Goal: Information Seeking & Learning: Learn about a topic

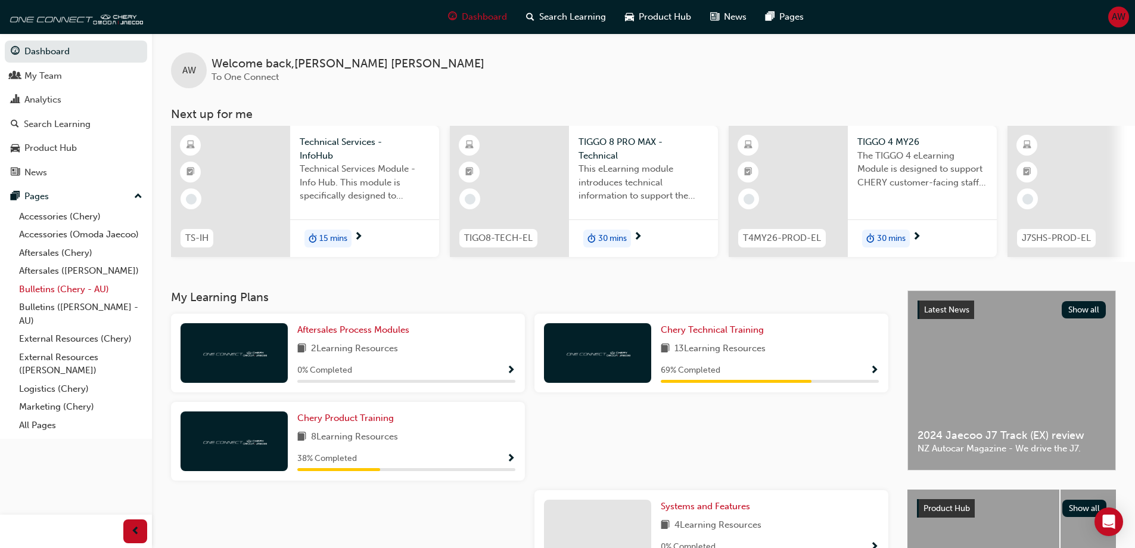
click at [72, 291] on link "Bulletins (Chery - AU)" at bounding box center [80, 289] width 133 height 18
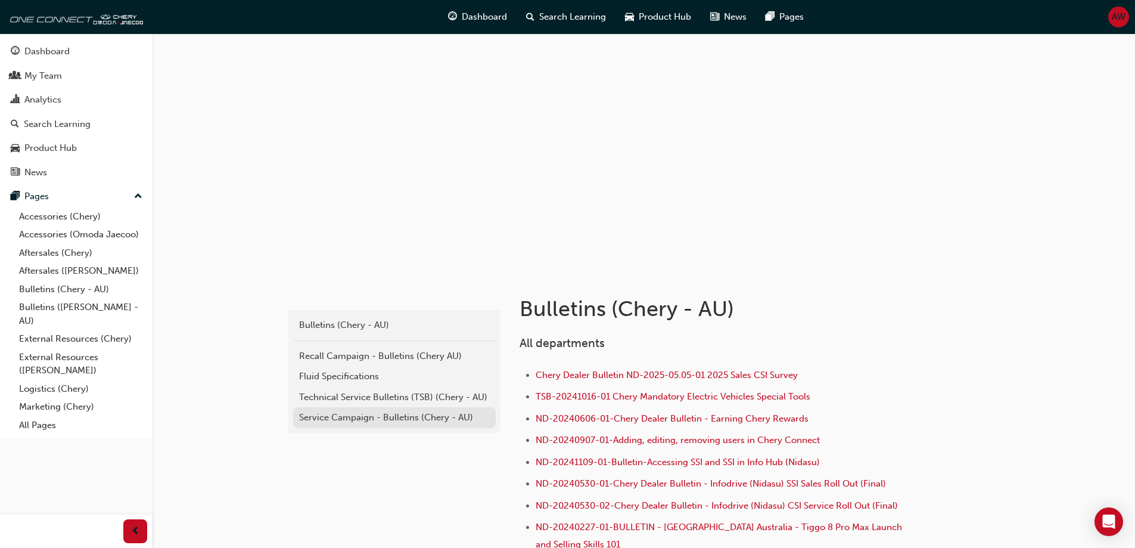
click at [345, 422] on div "Service Campaign - Bulletins (Chery - AU)" at bounding box center [394, 418] width 191 height 14
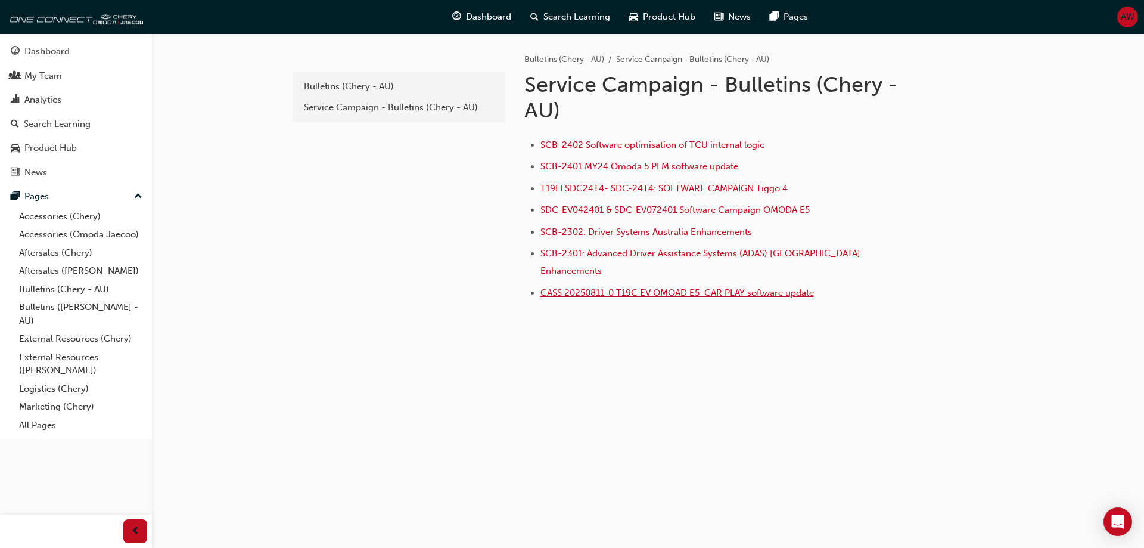
click at [576, 287] on span "CASS 20250811-0 T19C EV OMOAD E5 CAR PLAY software update" at bounding box center [677, 292] width 274 height 11
